Goal: Entertainment & Leisure: Consume media (video, audio)

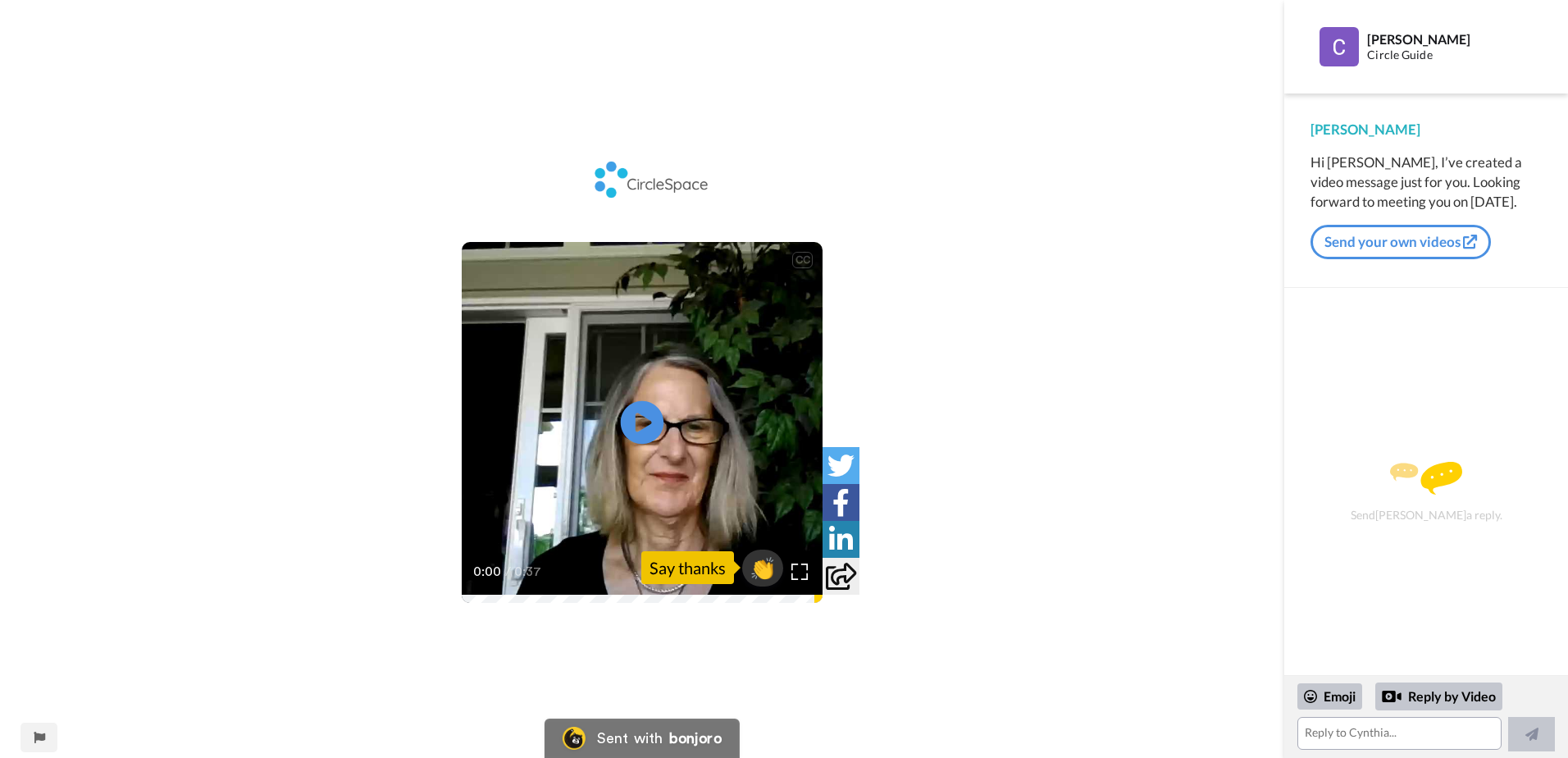
click at [642, 424] on icon "Play/Pause" at bounding box center [642, 421] width 43 height 77
click at [470, 599] on div "[PERSON_NAME], your KA Forum facilitator. 0:07 / 0:37" at bounding box center [642, 572] width 361 height 63
click at [1050, 254] on div "CC Play/Pause 0:37 / 0:37 👏 Say thanks" at bounding box center [641, 389] width 1284 height 476
drag, startPoint x: 1360, startPoint y: 162, endPoint x: 1483, endPoint y: 199, distance: 128.4
click at [1483, 199] on div "Hi [PERSON_NAME], I’ve created a video message just for you. Looking forward to…" at bounding box center [1426, 182] width 231 height 59
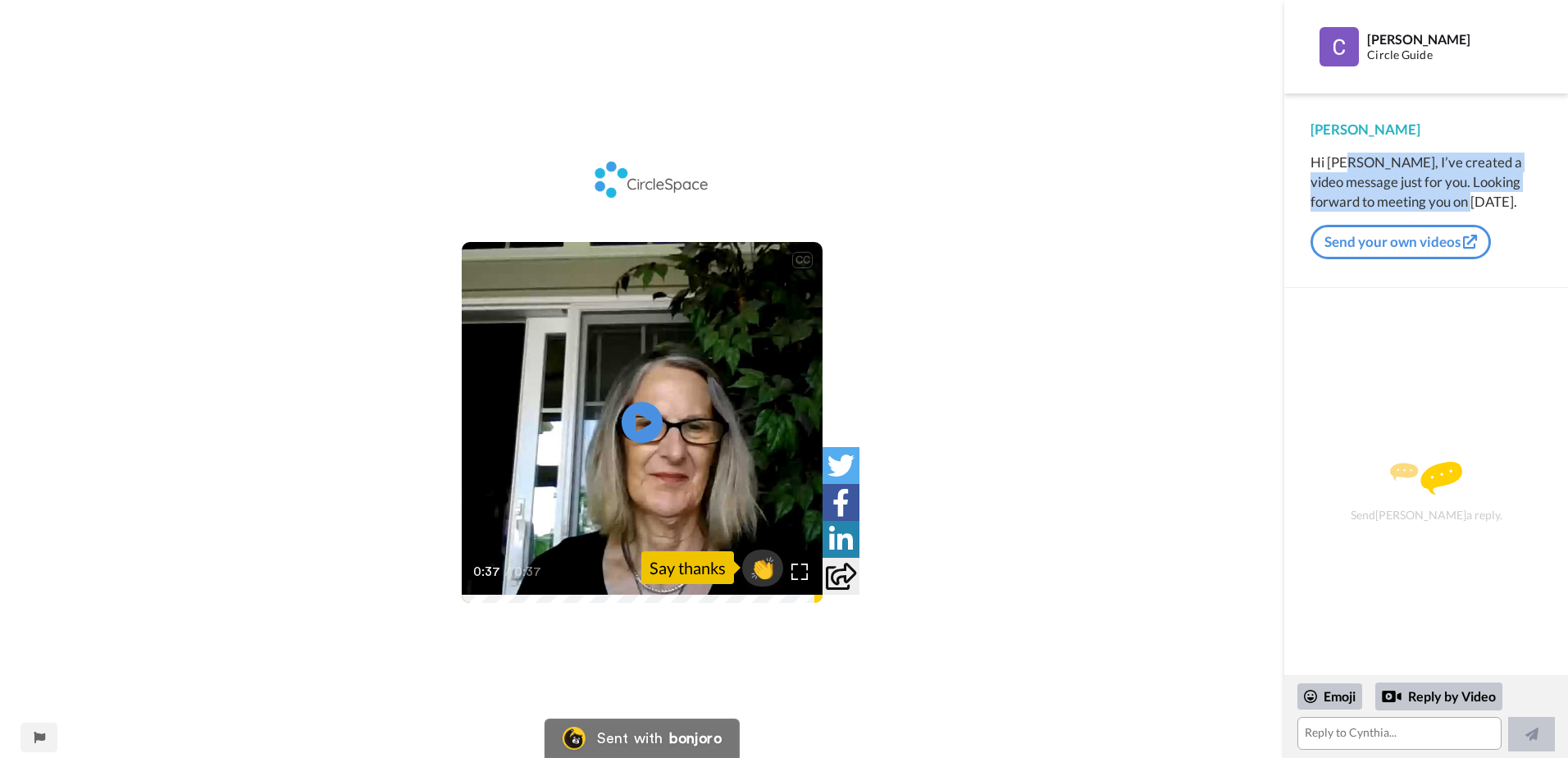
click at [1483, 200] on div "Hi [PERSON_NAME], I’ve created a video message just for you. Looking forward to…" at bounding box center [1426, 182] width 231 height 59
drag, startPoint x: 1463, startPoint y: 210, endPoint x: 1303, endPoint y: 161, distance: 167.3
click at [1303, 161] on div "[PERSON_NAME] Hi [PERSON_NAME], I’ve created a video message just for you. Look…" at bounding box center [1425, 190] width 283 height 194
drag, startPoint x: 1303, startPoint y: 161, endPoint x: 1309, endPoint y: 126, distance: 35.5
click at [1309, 126] on div "[PERSON_NAME] Hi [PERSON_NAME], I’ve created a video message just for you. Look…" at bounding box center [1425, 190] width 283 height 194
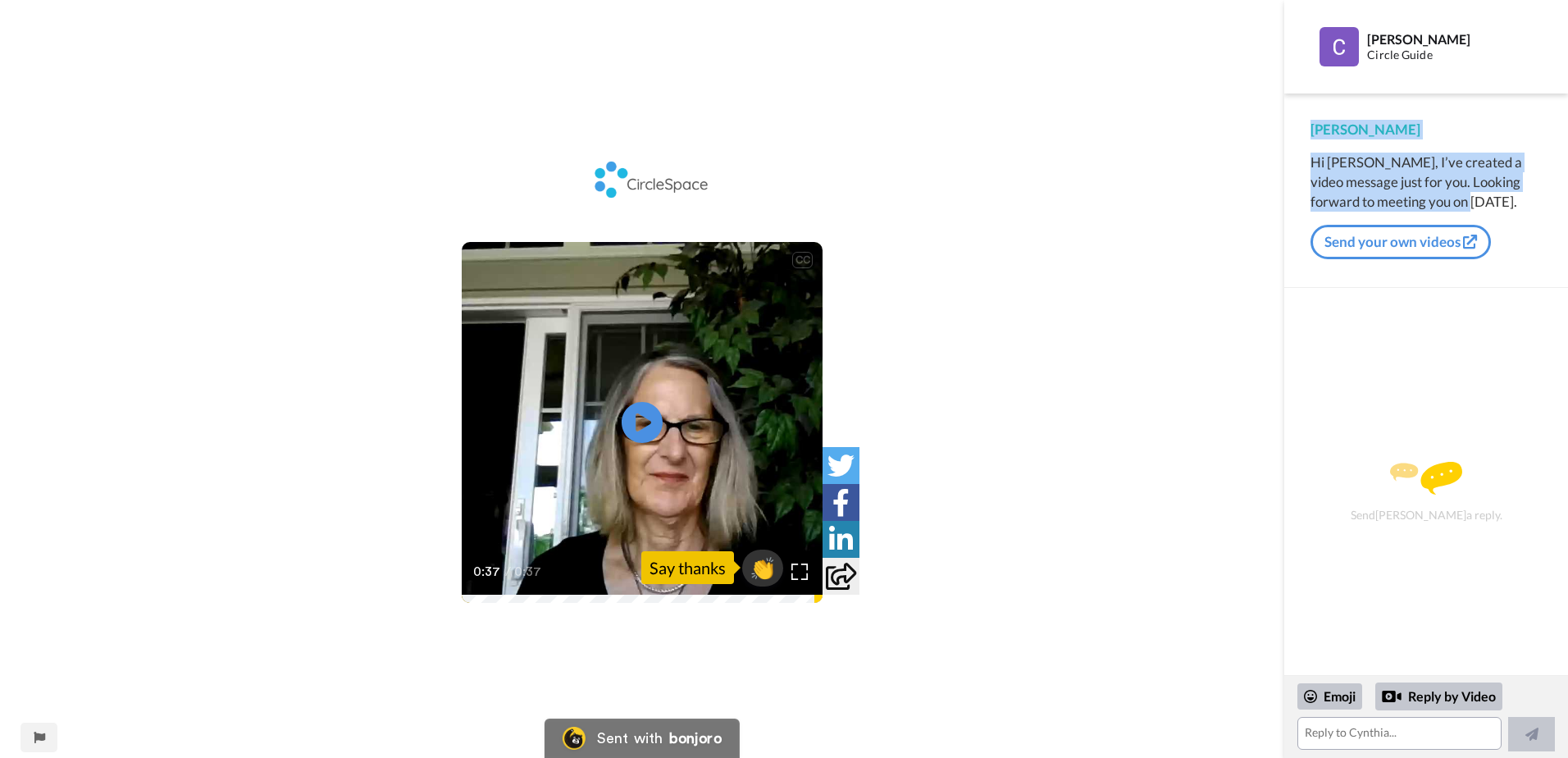
drag, startPoint x: 1286, startPoint y: 97, endPoint x: 1495, endPoint y: 208, distance: 236.6
click at [1495, 208] on div "[PERSON_NAME] Hi [PERSON_NAME], I’ve created a video message just for you. Look…" at bounding box center [1425, 190] width 283 height 194
drag, startPoint x: 1495, startPoint y: 208, endPoint x: 1290, endPoint y: 40, distance: 265.0
click at [1290, 40] on div "[PERSON_NAME] Circle Guide [PERSON_NAME] Hi [PERSON_NAME], I’ve created a video…" at bounding box center [1425, 337] width 283 height 675
drag, startPoint x: 1290, startPoint y: 40, endPoint x: 1370, endPoint y: 178, distance: 159.5
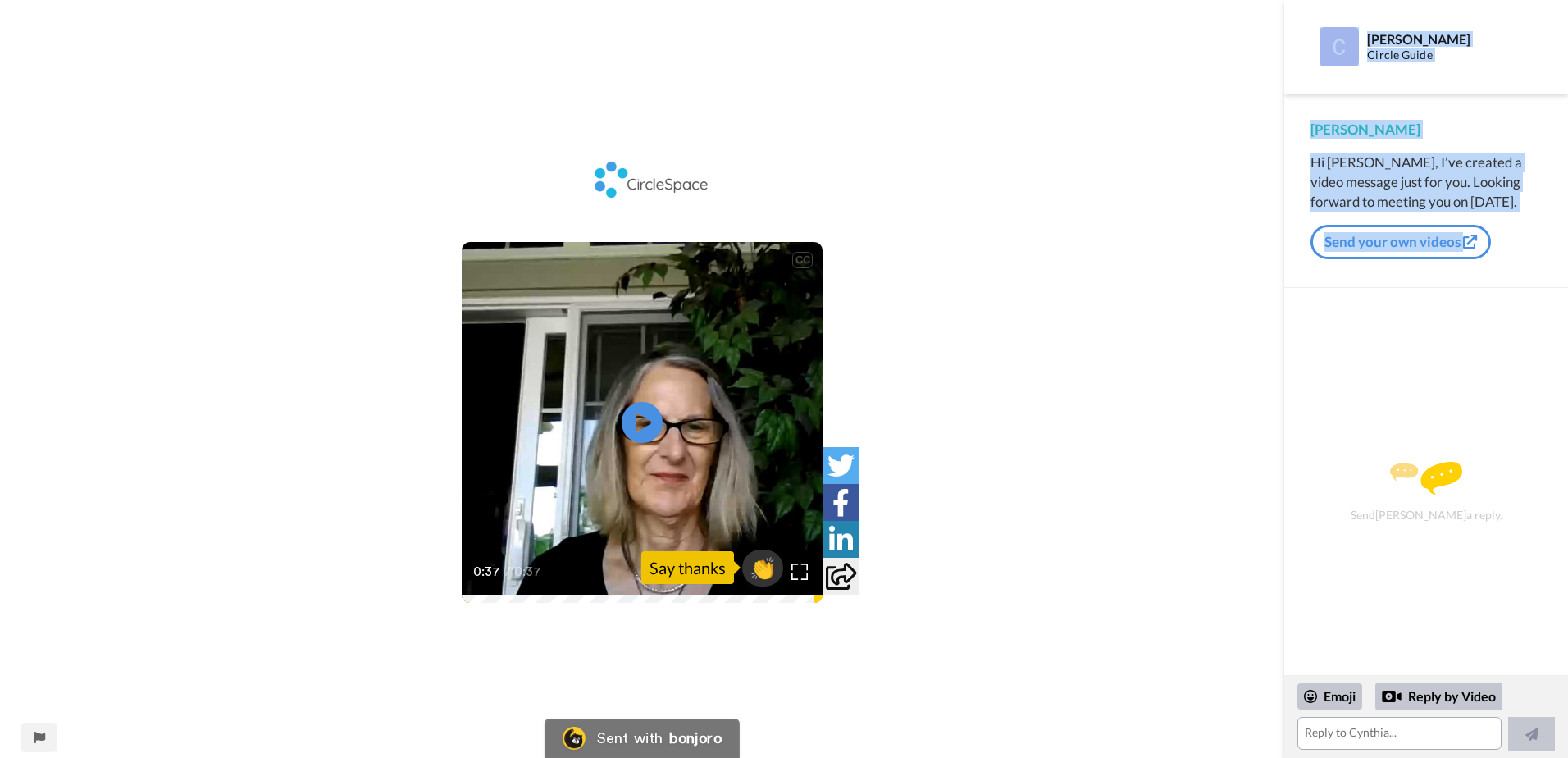
click at [1370, 178] on div "Hi [PERSON_NAME], I’ve created a video message just for you. Looking forward to…" at bounding box center [1426, 182] width 231 height 59
